Goal: Task Accomplishment & Management: Complete application form

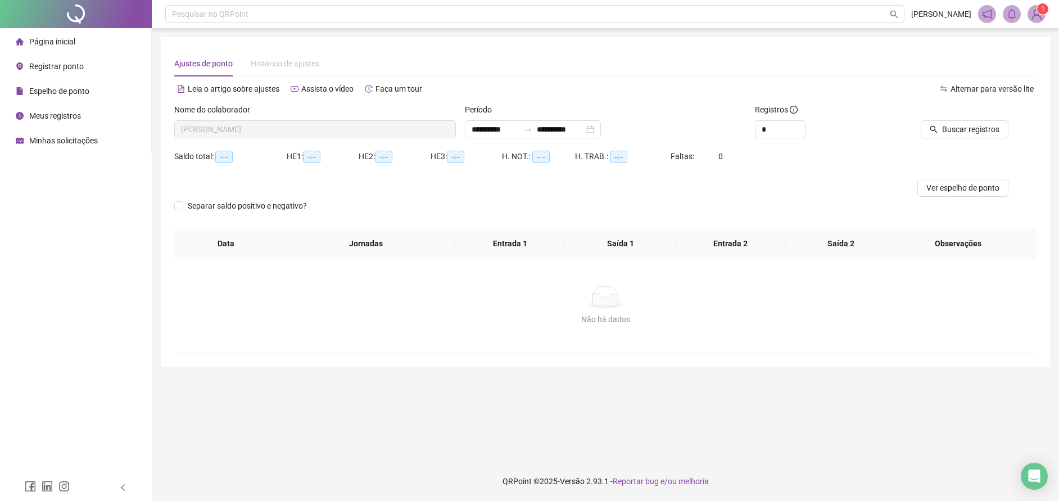
click at [65, 48] on div "Página inicial" at bounding box center [46, 41] width 60 height 22
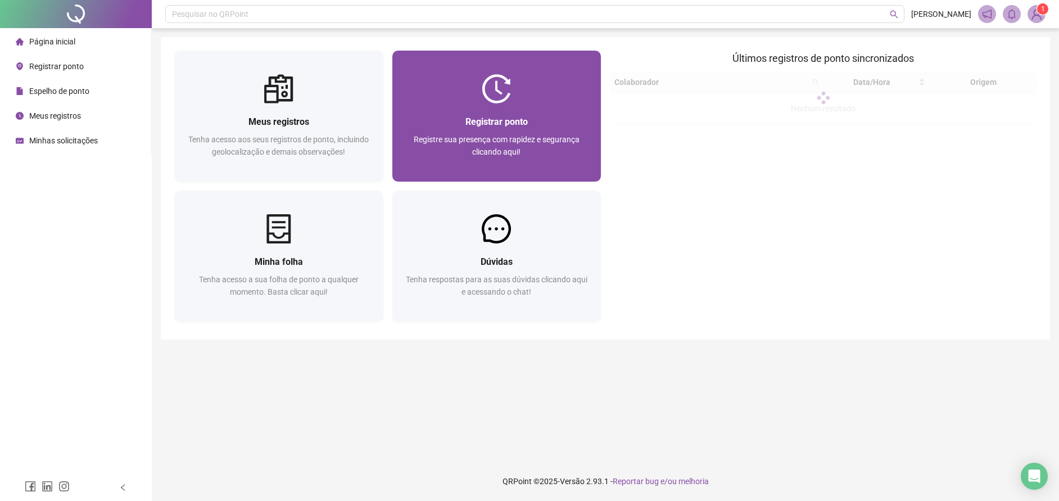
click at [514, 142] on span "Registre sua presença com rapidez e segurança clicando aqui!" at bounding box center [497, 145] width 166 height 21
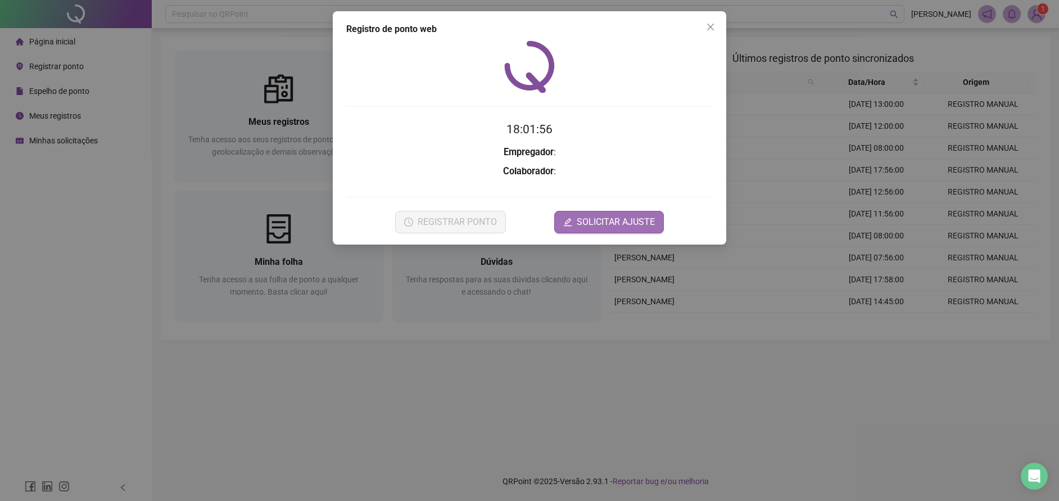
click at [631, 225] on span "SOLICITAR AJUSTE" at bounding box center [616, 221] width 78 height 13
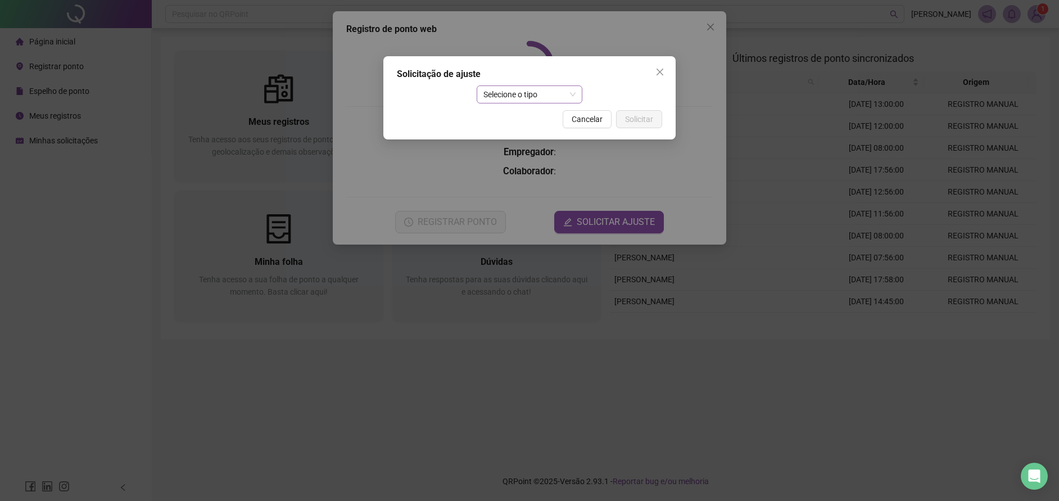
click at [529, 90] on span "Selecione o tipo" at bounding box center [529, 94] width 93 height 17
click at [547, 117] on div "Ajuste manual" at bounding box center [530, 117] width 88 height 12
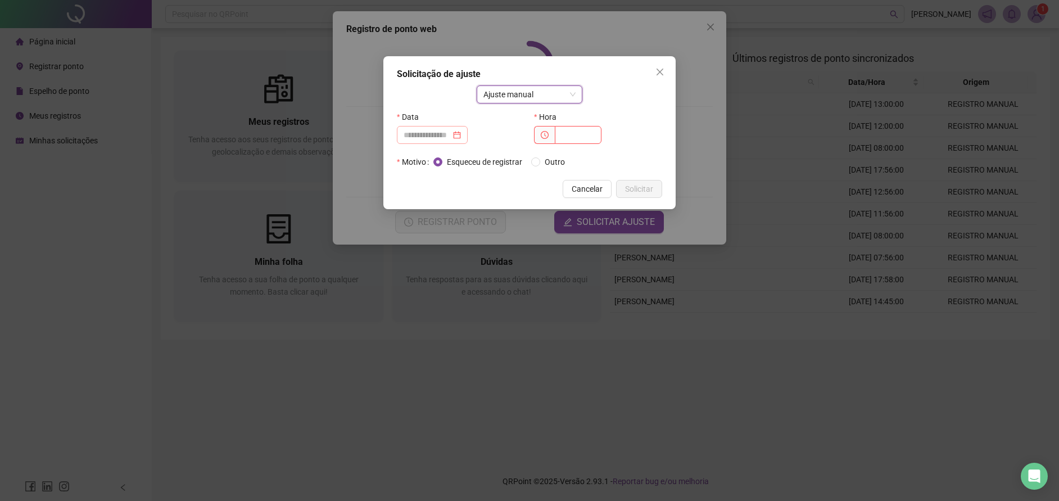
click at [461, 135] on div at bounding box center [432, 135] width 57 height 12
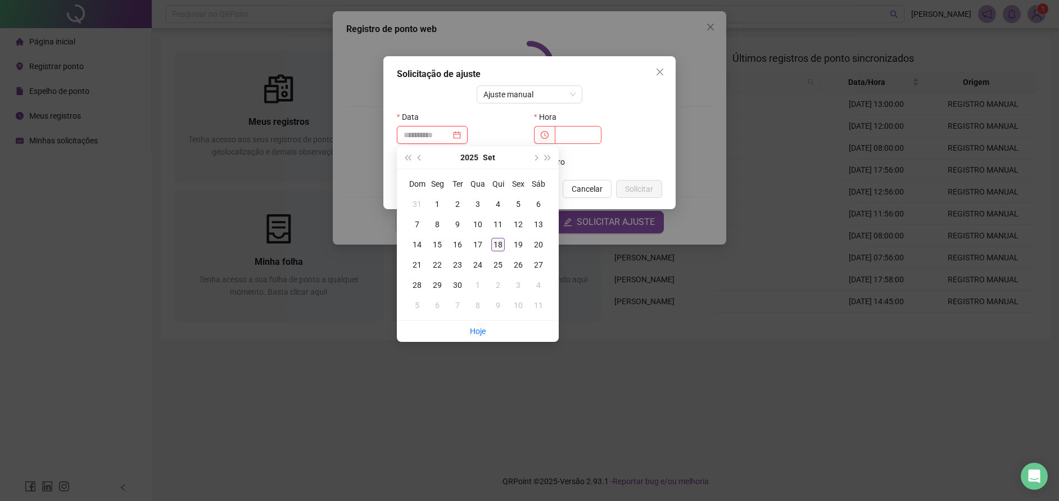
type input "**********"
click at [500, 247] on div "18" at bounding box center [497, 244] width 13 height 13
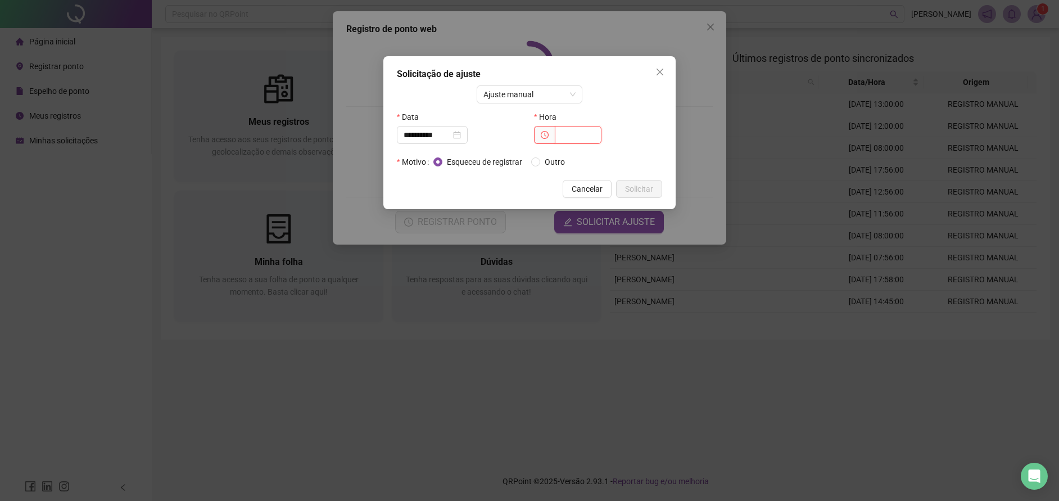
click at [568, 134] on input "text" at bounding box center [578, 135] width 47 height 18
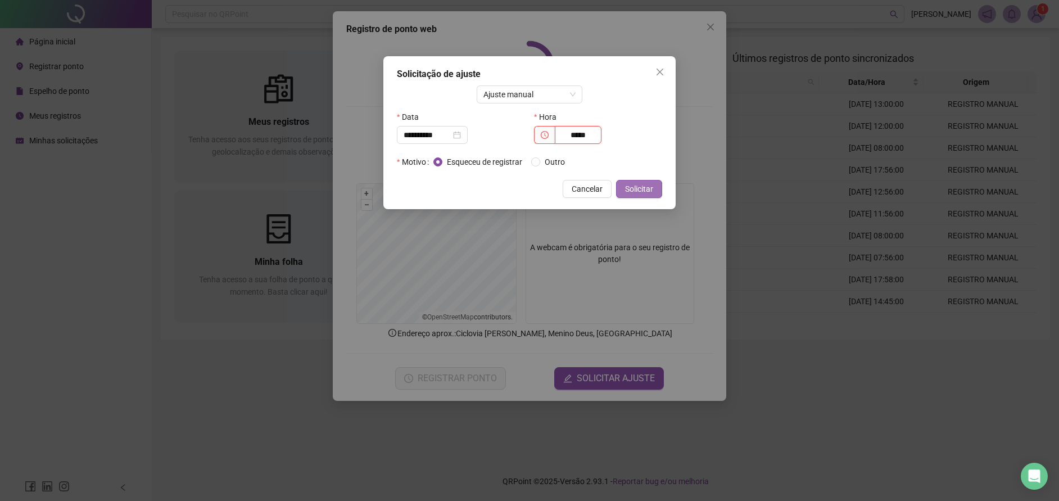
type input "*****"
drag, startPoint x: 649, startPoint y: 188, endPoint x: 644, endPoint y: 142, distance: 45.9
click at [648, 185] on span "Solicitar" at bounding box center [639, 189] width 28 height 12
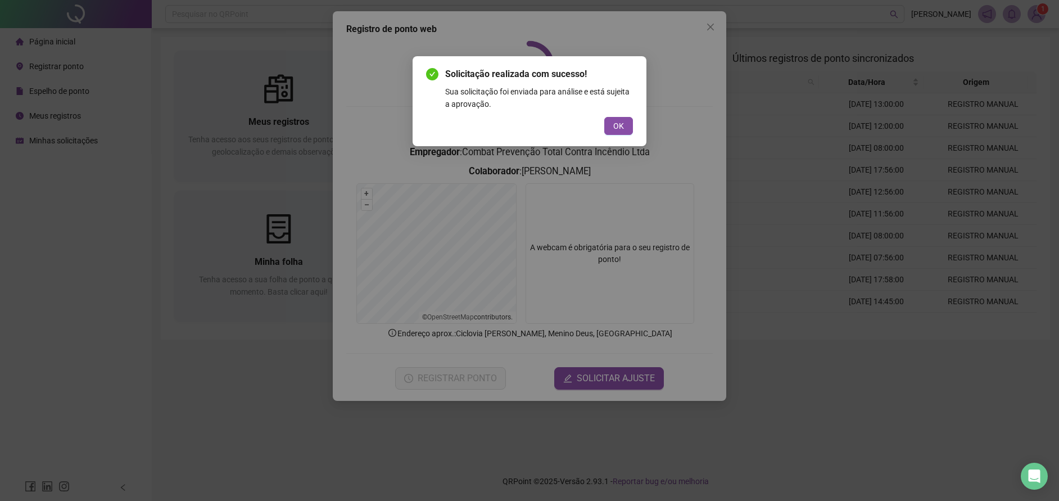
drag, startPoint x: 626, startPoint y: 127, endPoint x: 659, endPoint y: 88, distance: 51.5
click at [626, 121] on button "OK" at bounding box center [618, 126] width 29 height 18
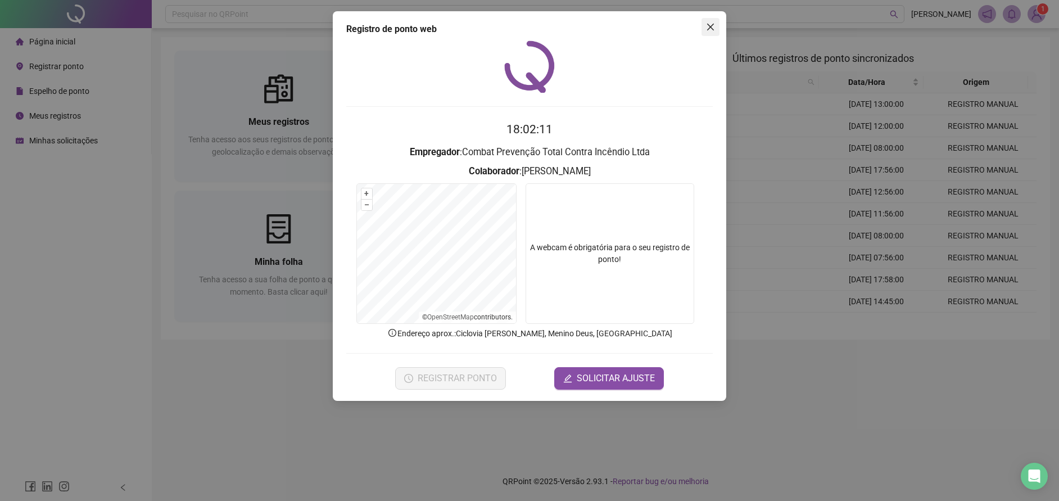
drag, startPoint x: 710, startPoint y: 23, endPoint x: 785, endPoint y: 10, distance: 76.5
click at [714, 34] on button "Close" at bounding box center [710, 27] width 18 height 18
